Goal: Information Seeking & Learning: Find specific page/section

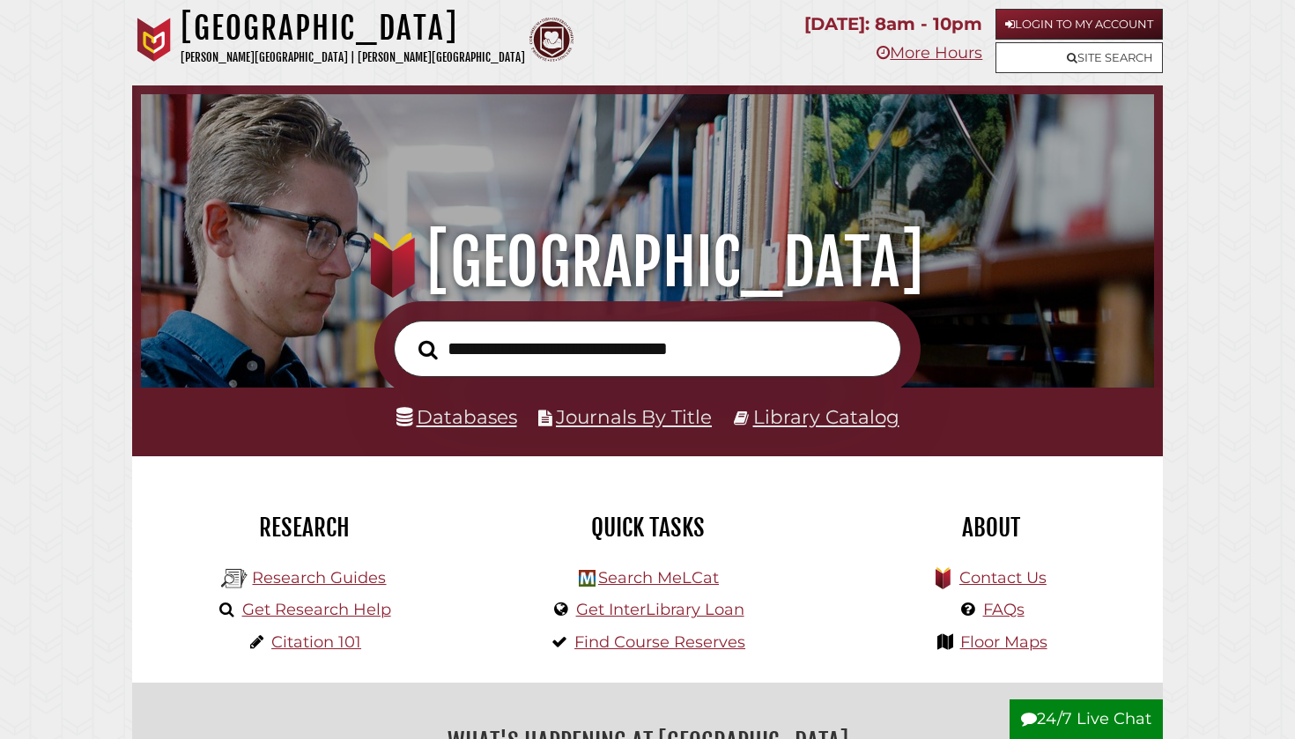
scroll to position [335, 1004]
click at [612, 345] on input "text" at bounding box center [647, 349] width 507 height 57
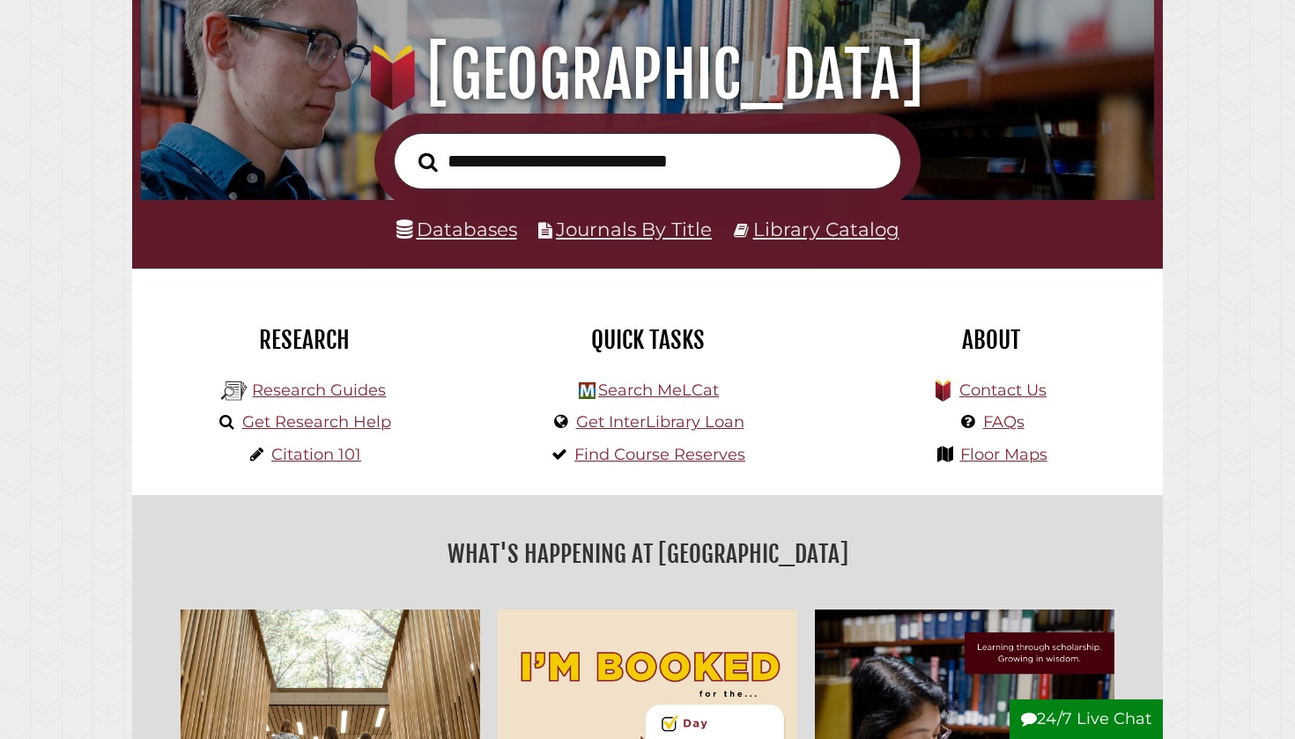
scroll to position [242, 0]
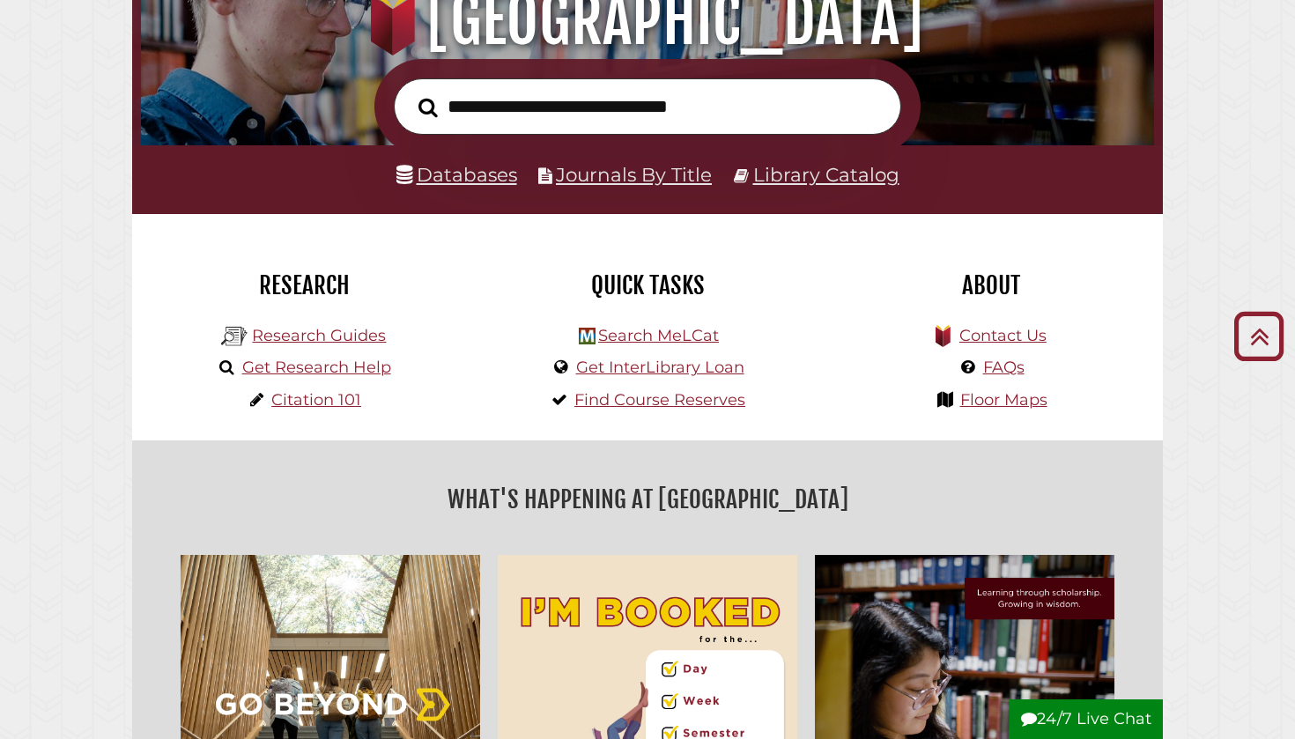
click at [457, 183] on link "Databases" at bounding box center [456, 174] width 121 height 23
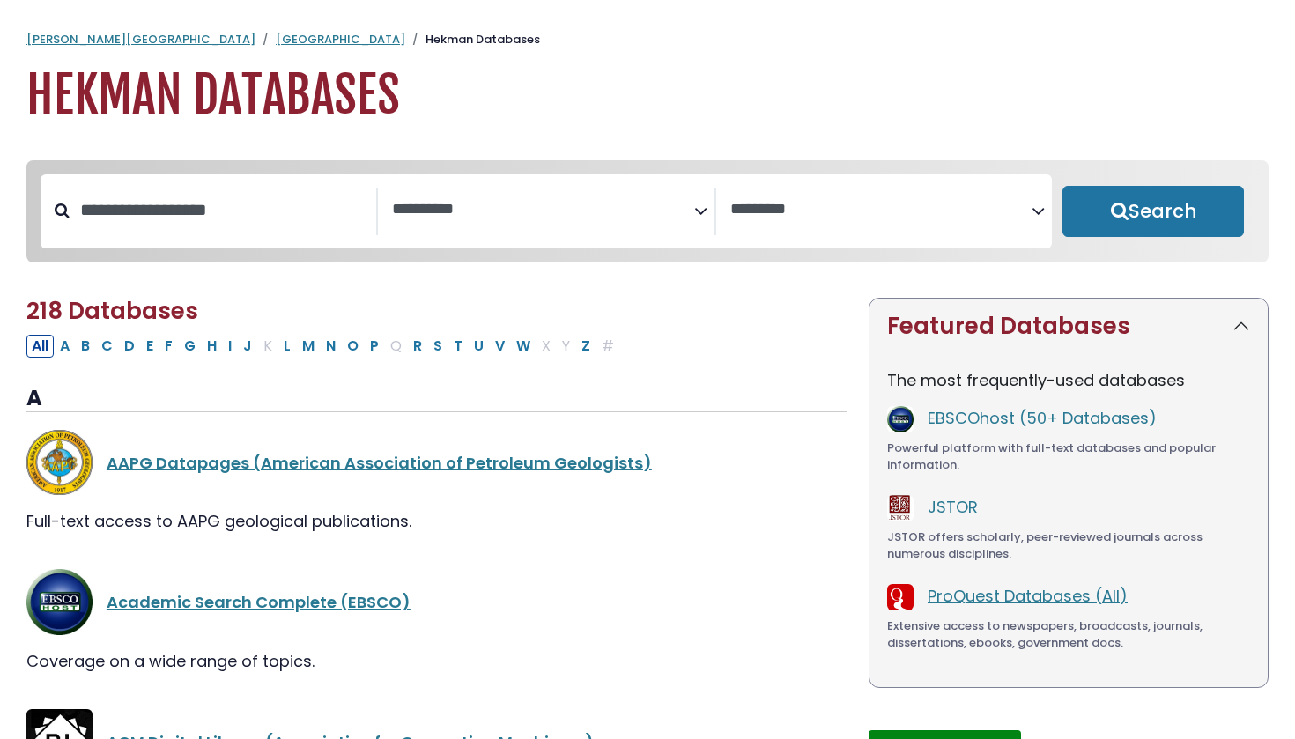
select select "Database Subject Filter"
select select "Database Vendors Filter"
click at [433, 233] on span "Search filters" at bounding box center [542, 212] width 301 height 48
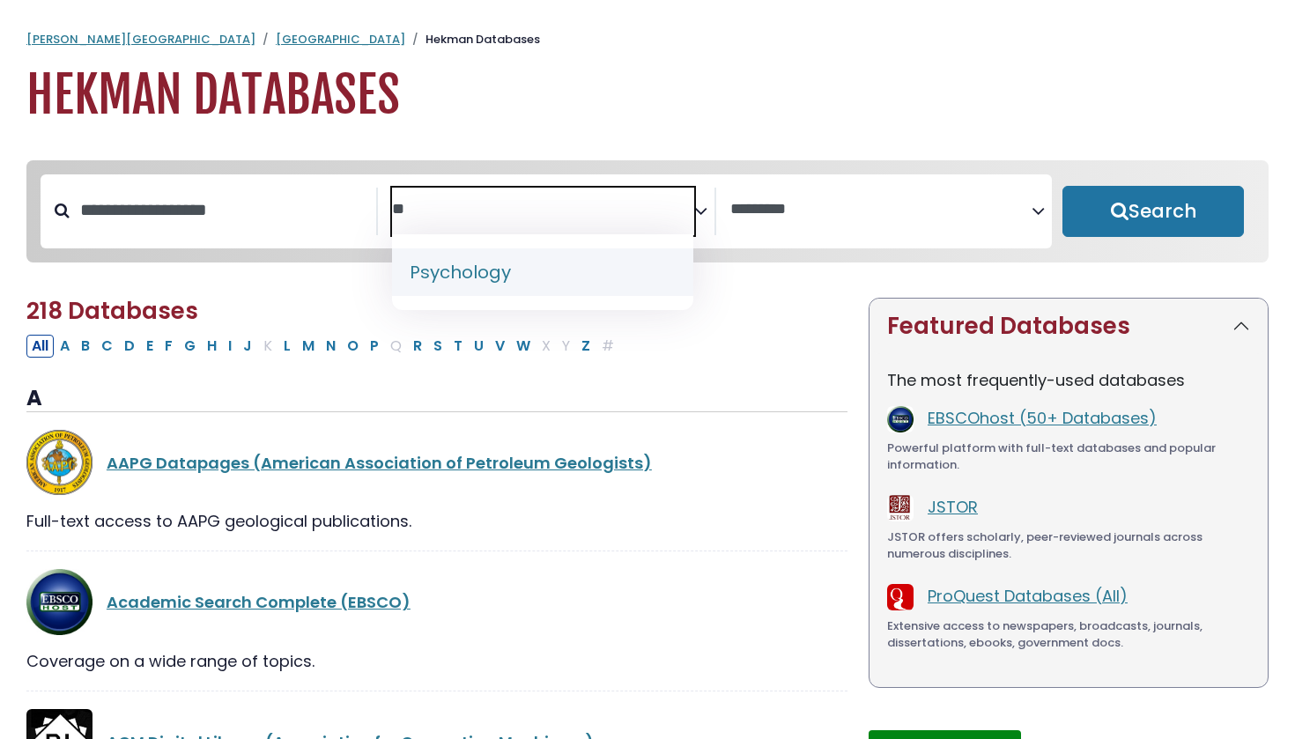
type textarea "**"
select select "*****"
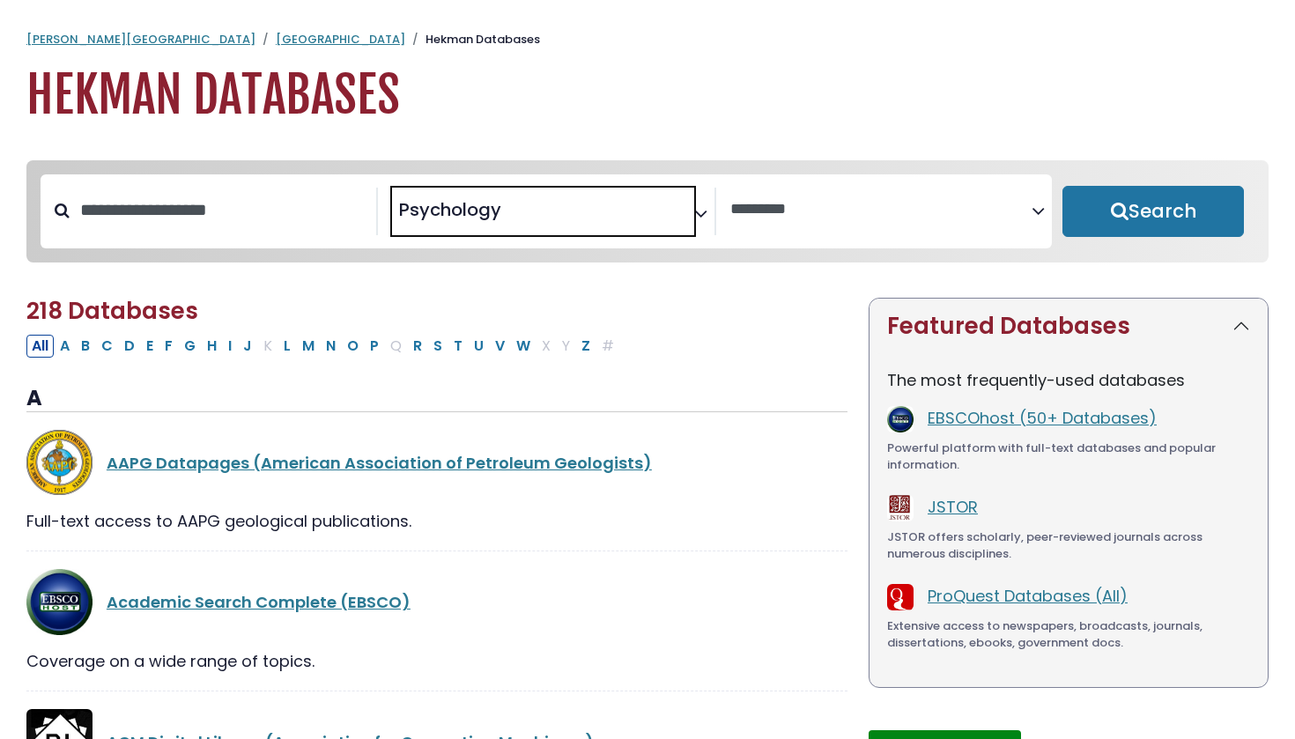
click at [1108, 217] on button "Search" at bounding box center [1153, 211] width 181 height 51
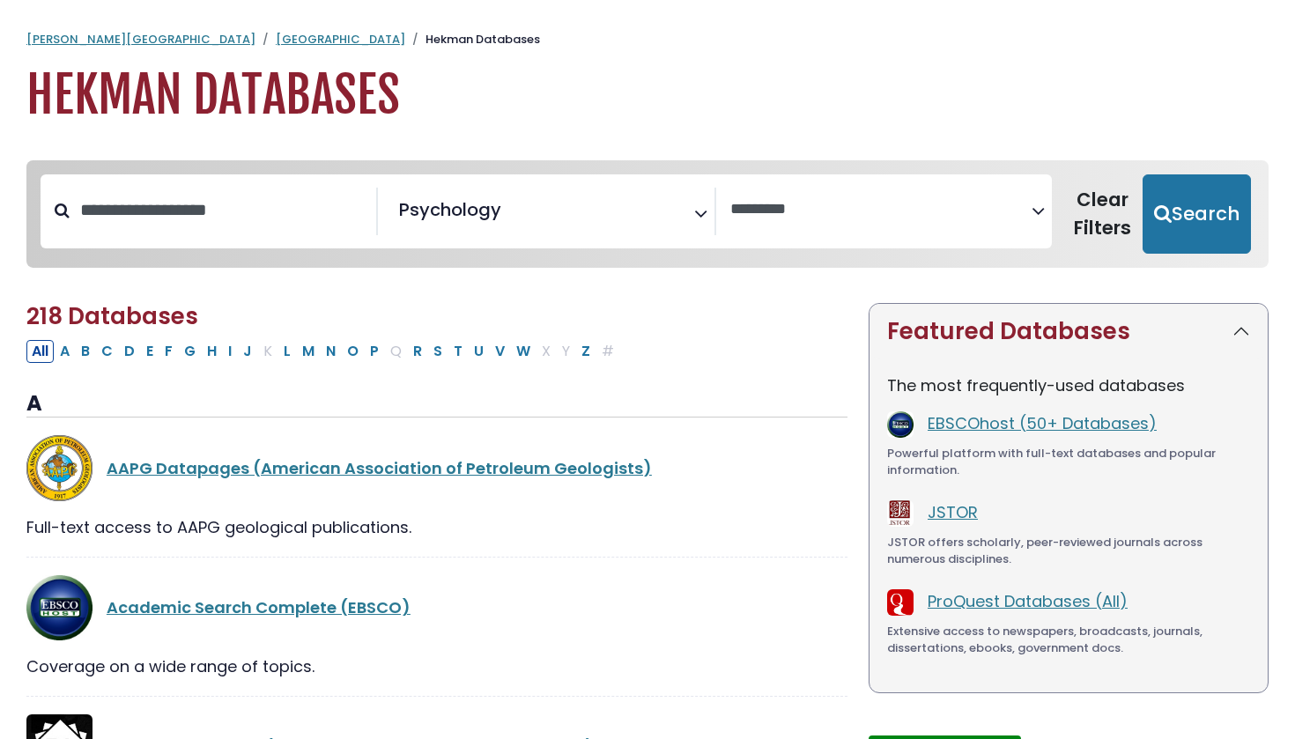
select select "Database Vendors Filter"
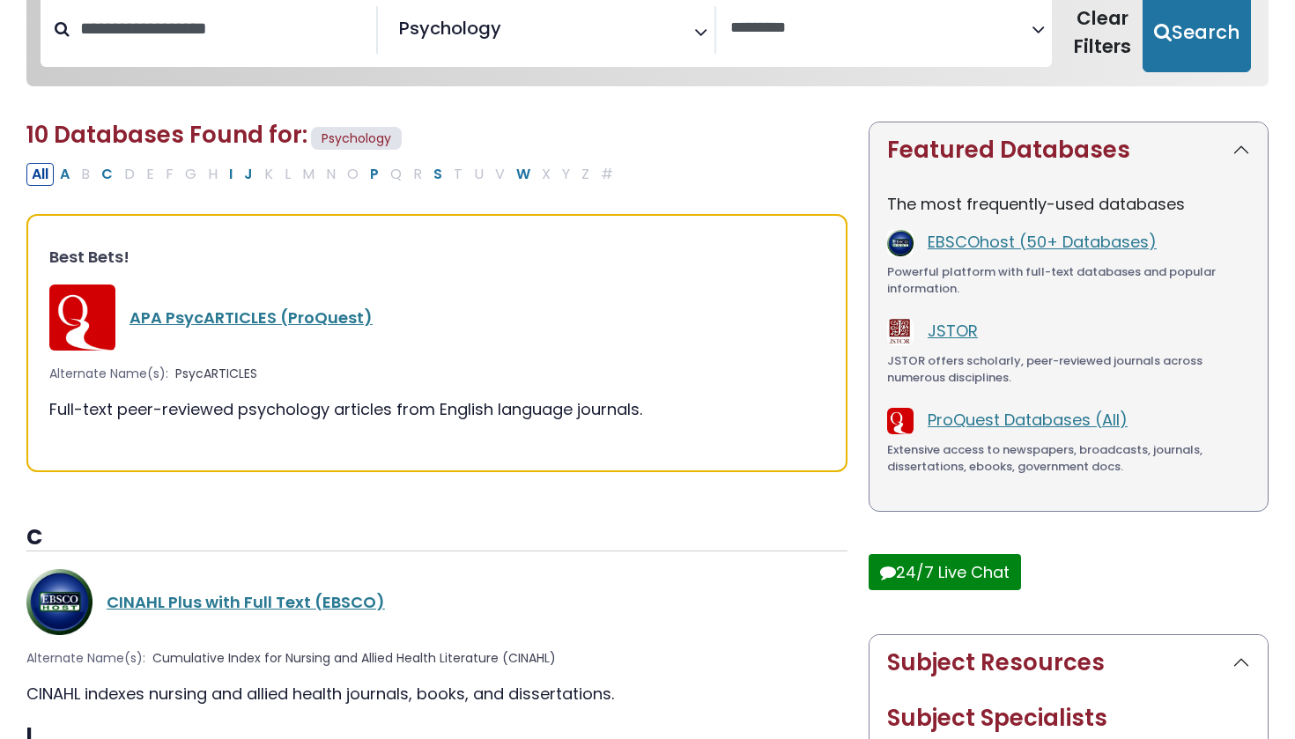
scroll to position [226, 0]
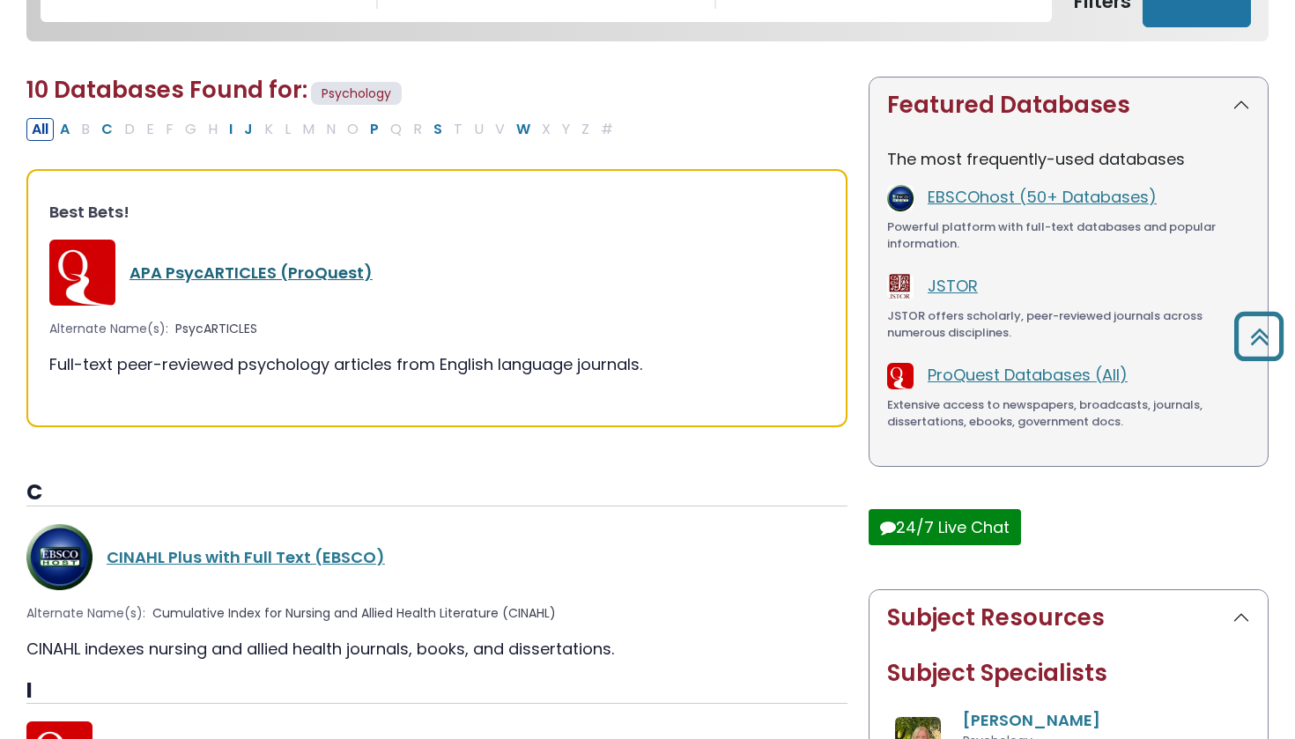
click at [260, 273] on link "APA PsycARTICLES (ProQuest)" at bounding box center [251, 273] width 243 height 22
